Goal: Transaction & Acquisition: Purchase product/service

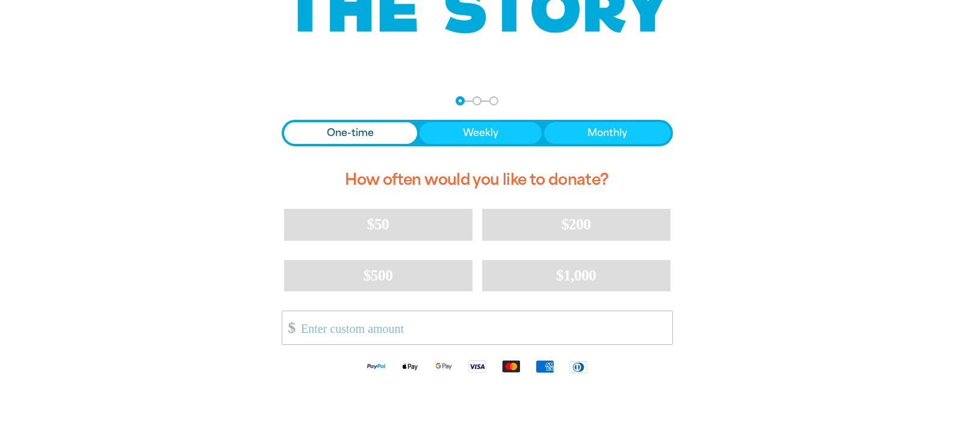
click at [381, 147] on div "One-time Weekly Monthly How often would you like to donate? $50 $200 $500 $1,00…" at bounding box center [477, 251] width 391 height 263
click at [418, 327] on input "Other Amount" at bounding box center [481, 327] width 379 height 33
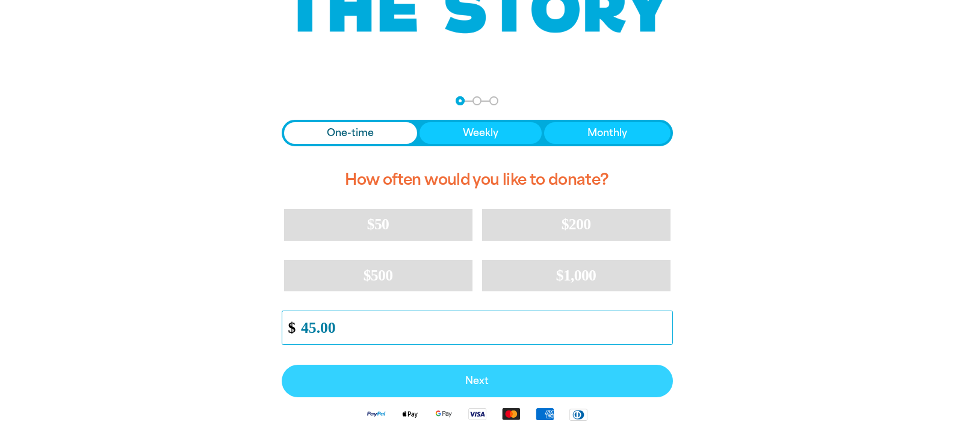
type input "45.00"
click at [496, 376] on span "Next" at bounding box center [477, 381] width 365 height 10
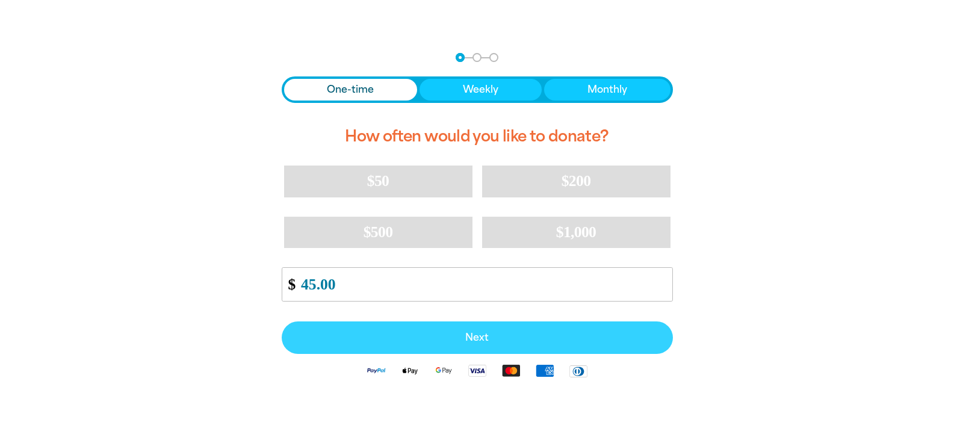
select select "AU"
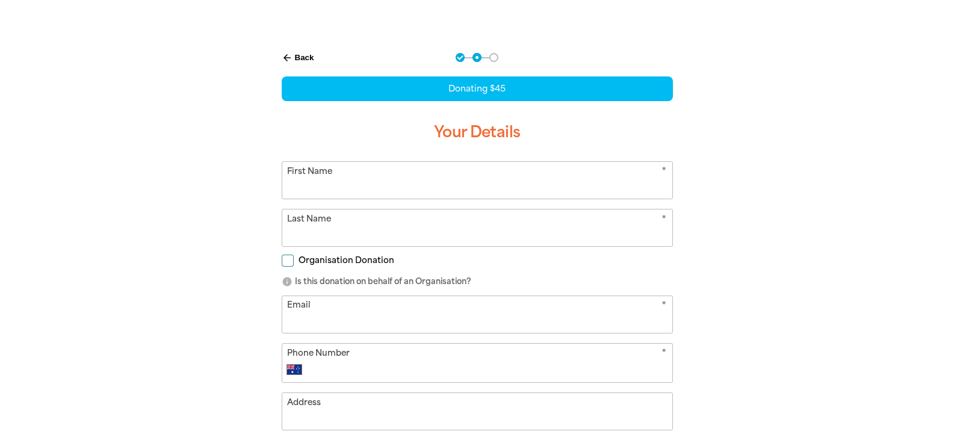
click at [445, 184] on input "First Name" at bounding box center [477, 180] width 390 height 37
type input "[PERSON_NAME]"
click at [434, 318] on input "Email" at bounding box center [477, 314] width 390 height 37
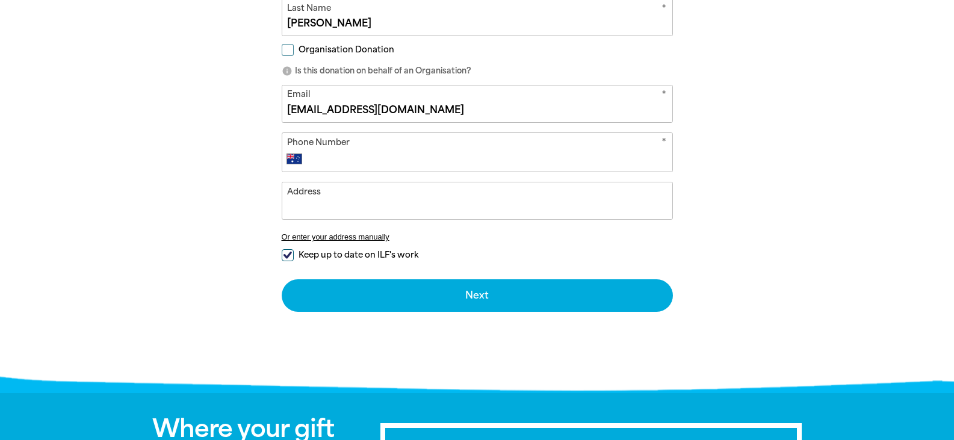
scroll to position [464, 0]
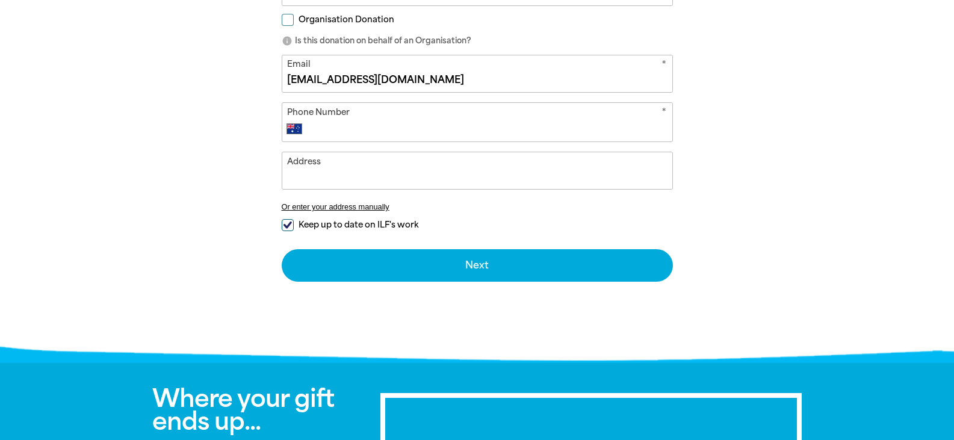
type input "[EMAIL_ADDRESS][DOMAIN_NAME]"
click at [286, 218] on div "Address Or enter your address manually" at bounding box center [477, 186] width 391 height 69
click at [283, 225] on input "Keep up to date on ILF's work" at bounding box center [288, 225] width 12 height 12
checkbox input "false"
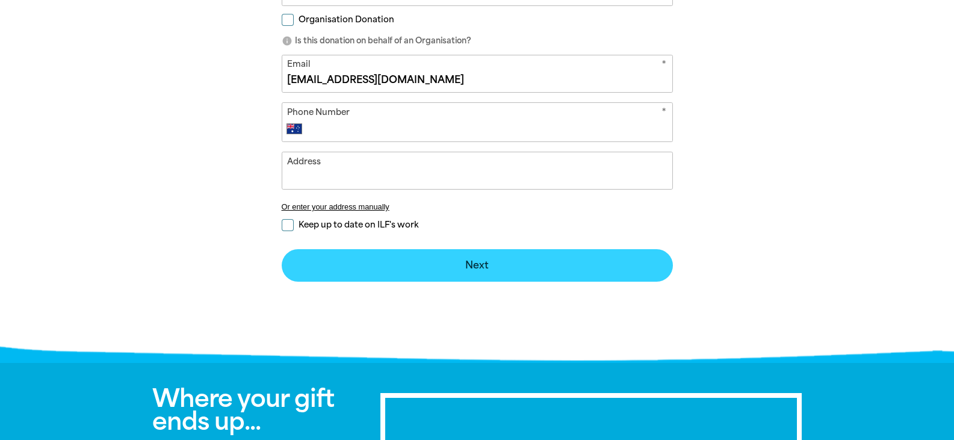
click at [420, 261] on button "Next chevron_right" at bounding box center [477, 265] width 391 height 32
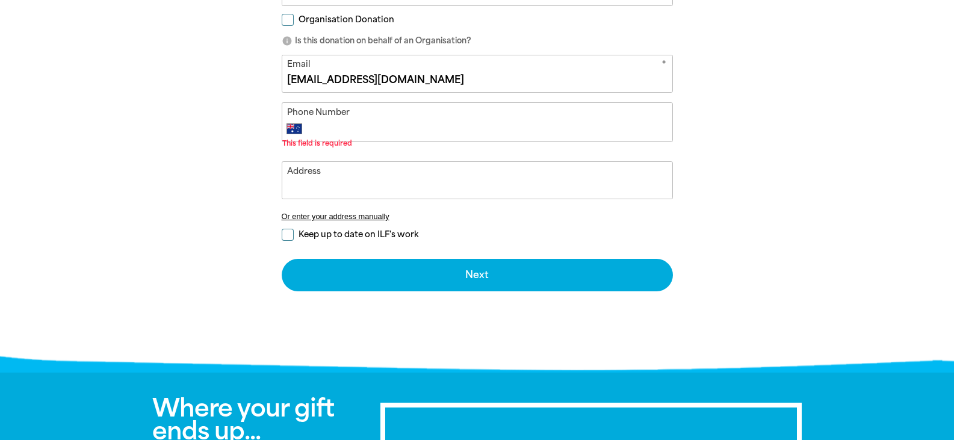
click at [350, 126] on input "Phone Number" at bounding box center [489, 129] width 356 height 14
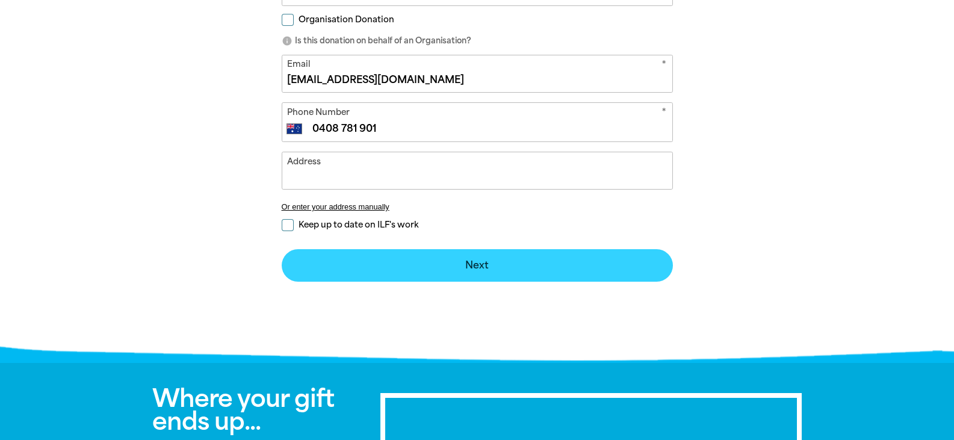
type input "0408 781 901"
click at [450, 264] on button "Next chevron_right" at bounding box center [477, 265] width 391 height 32
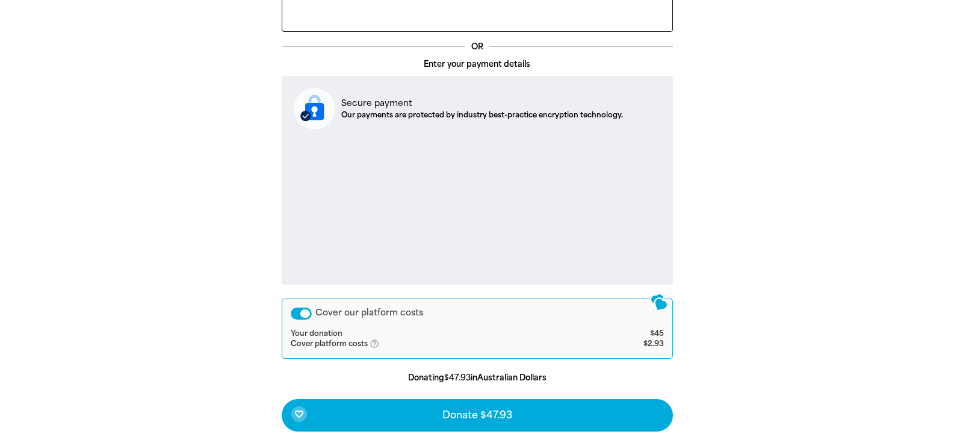
scroll to position [550, 0]
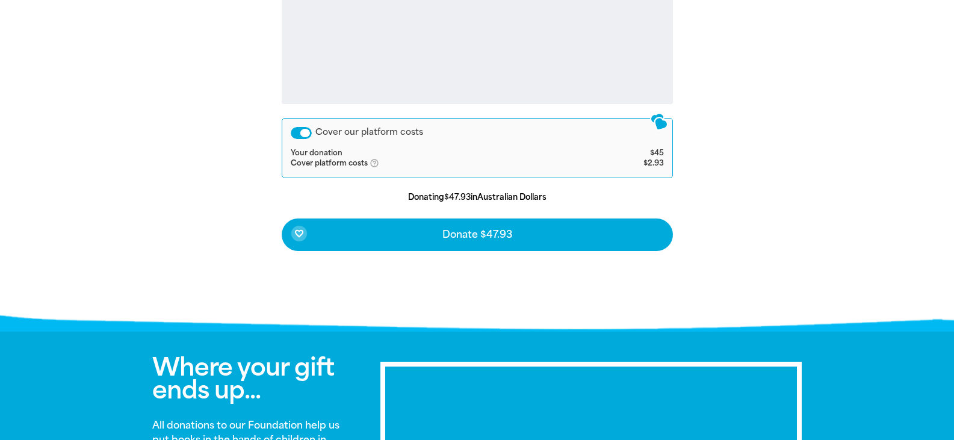
click at [301, 128] on div "Cover our platform costs" at bounding box center [301, 133] width 21 height 12
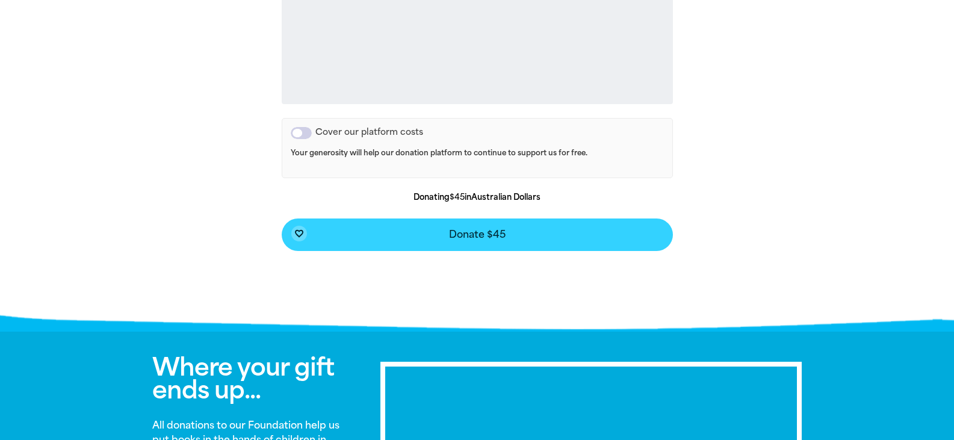
click at [440, 229] on button "favorite_border Donate $45" at bounding box center [477, 234] width 391 height 32
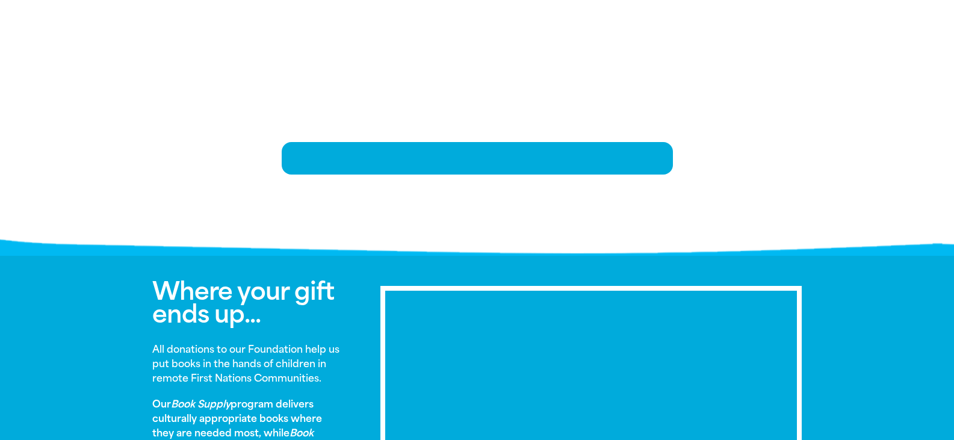
scroll to position [249, 0]
